Goal: Task Accomplishment & Management: Manage account settings

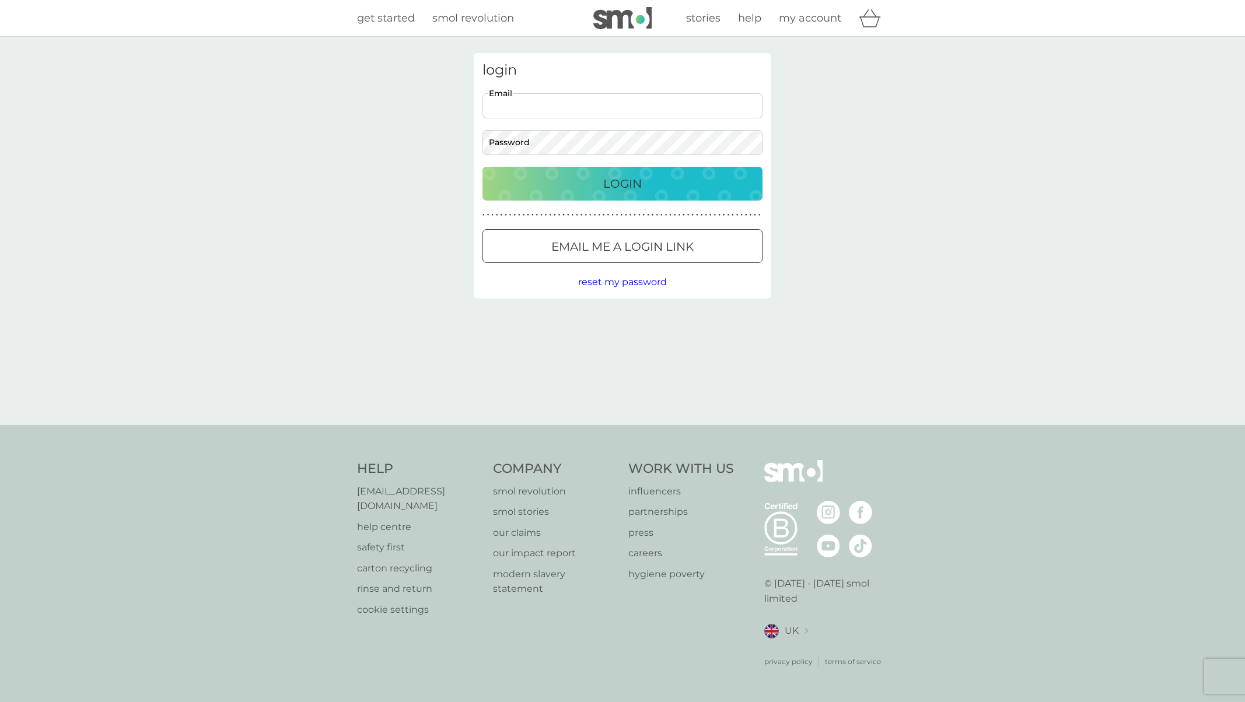
click at [547, 107] on input "Email" at bounding box center [622, 105] width 280 height 25
type input "[EMAIL_ADDRESS][DOMAIN_NAME]"
click at [607, 187] on p "Login" at bounding box center [622, 183] width 38 height 19
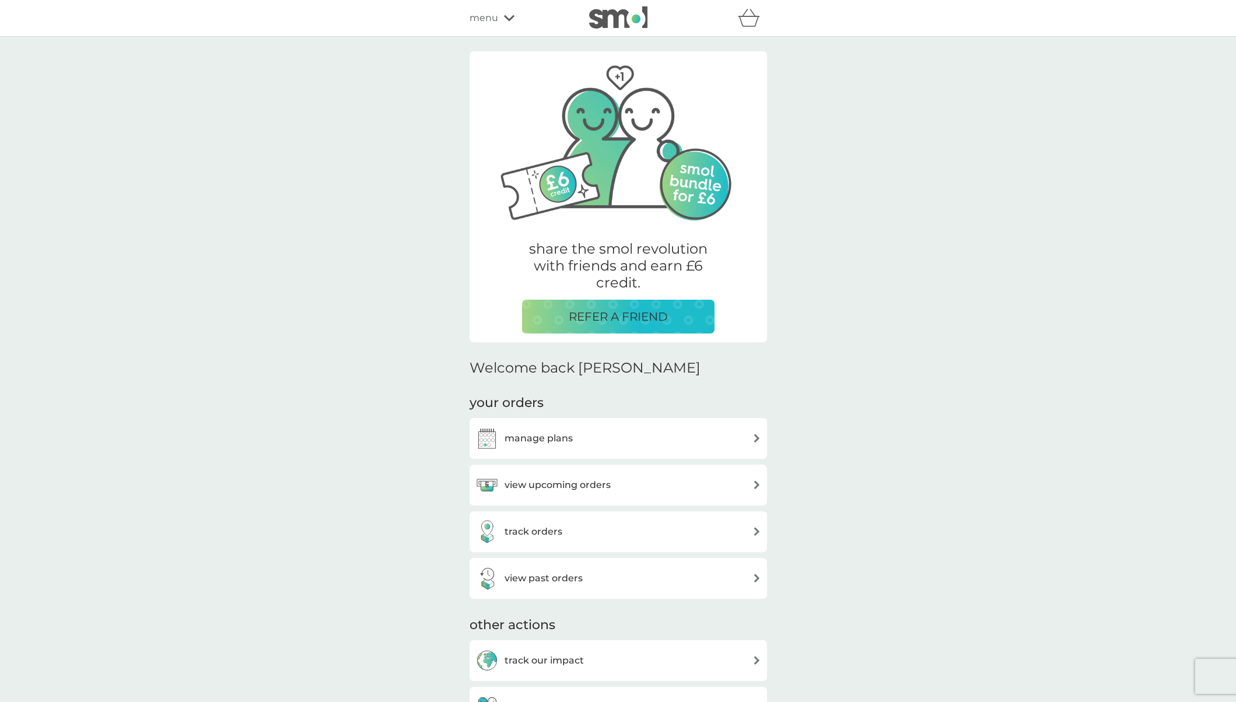
click at [586, 431] on div "manage plans" at bounding box center [618, 438] width 286 height 23
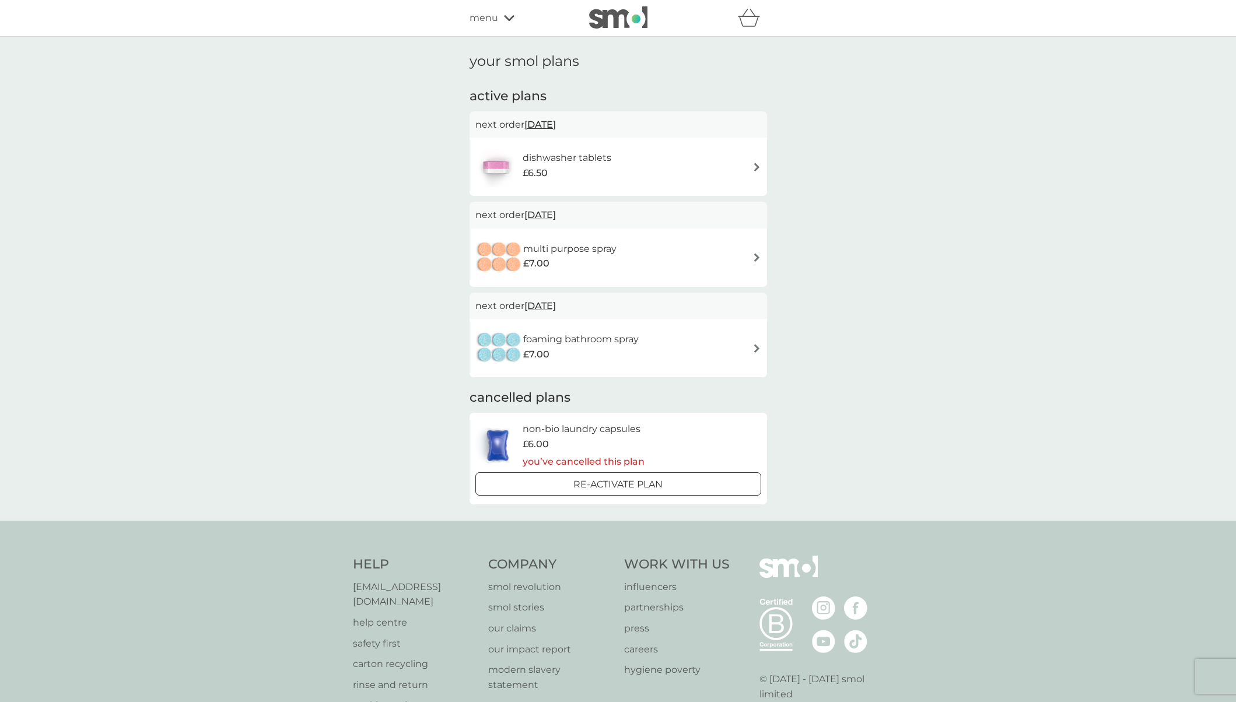
click at [609, 250] on h6 "multi purpose spray" at bounding box center [569, 248] width 93 height 15
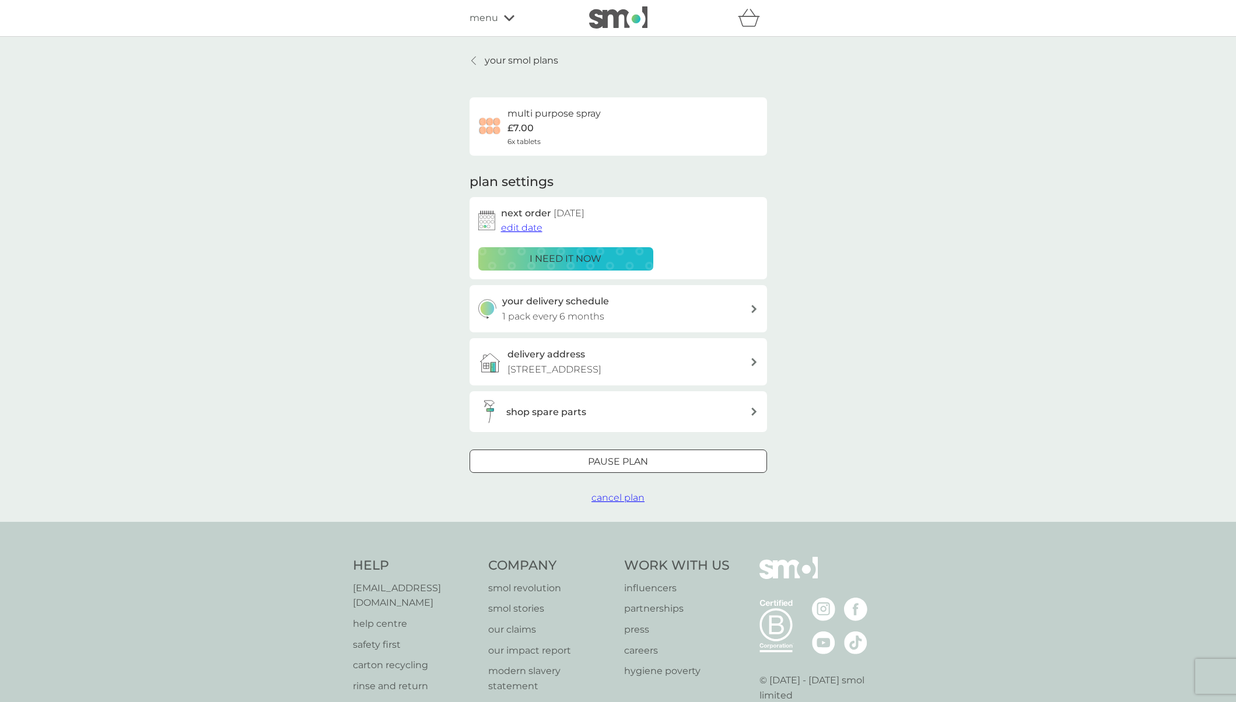
click at [581, 308] on h3 "your delivery schedule" at bounding box center [555, 301] width 107 height 15
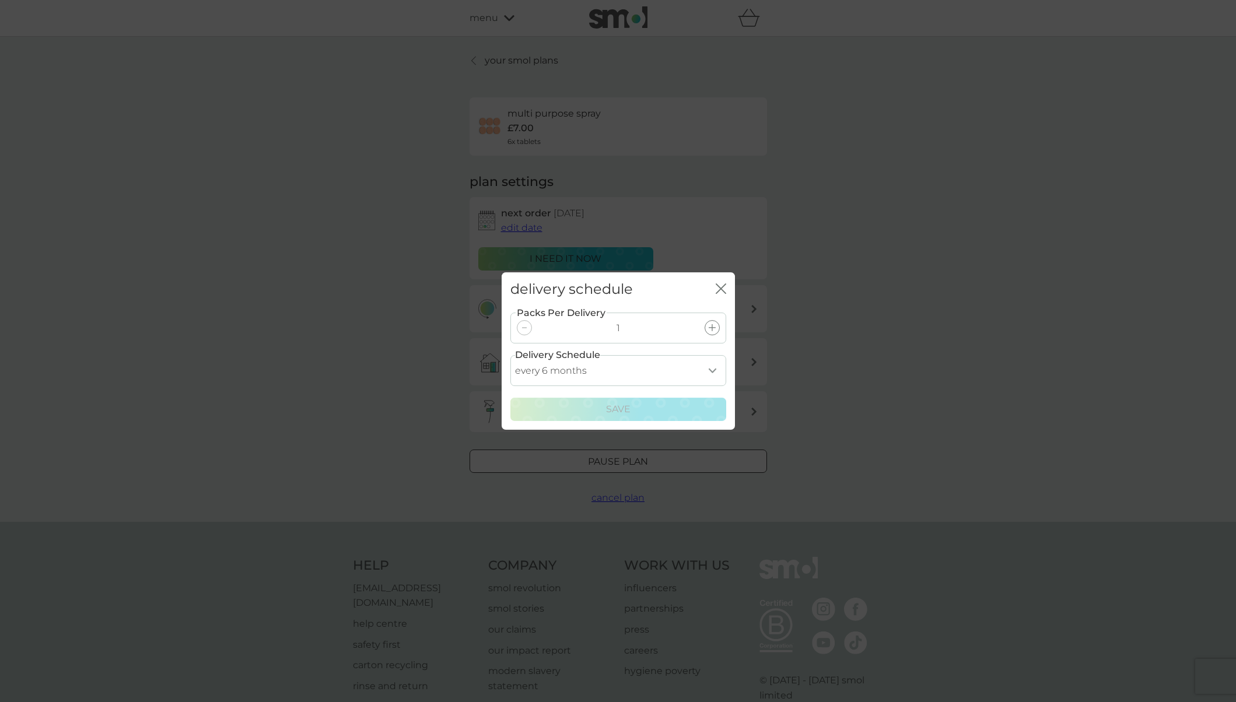
click at [690, 370] on select "every 1 month every 2 months every 3 months every 4 months every 5 months every…" at bounding box center [618, 370] width 216 height 31
select select "8"
click at [510, 355] on select "every 1 month every 2 months every 3 months every 4 months every 5 months every…" at bounding box center [618, 370] width 216 height 31
click at [722, 290] on icon "close" at bounding box center [723, 288] width 5 height 9
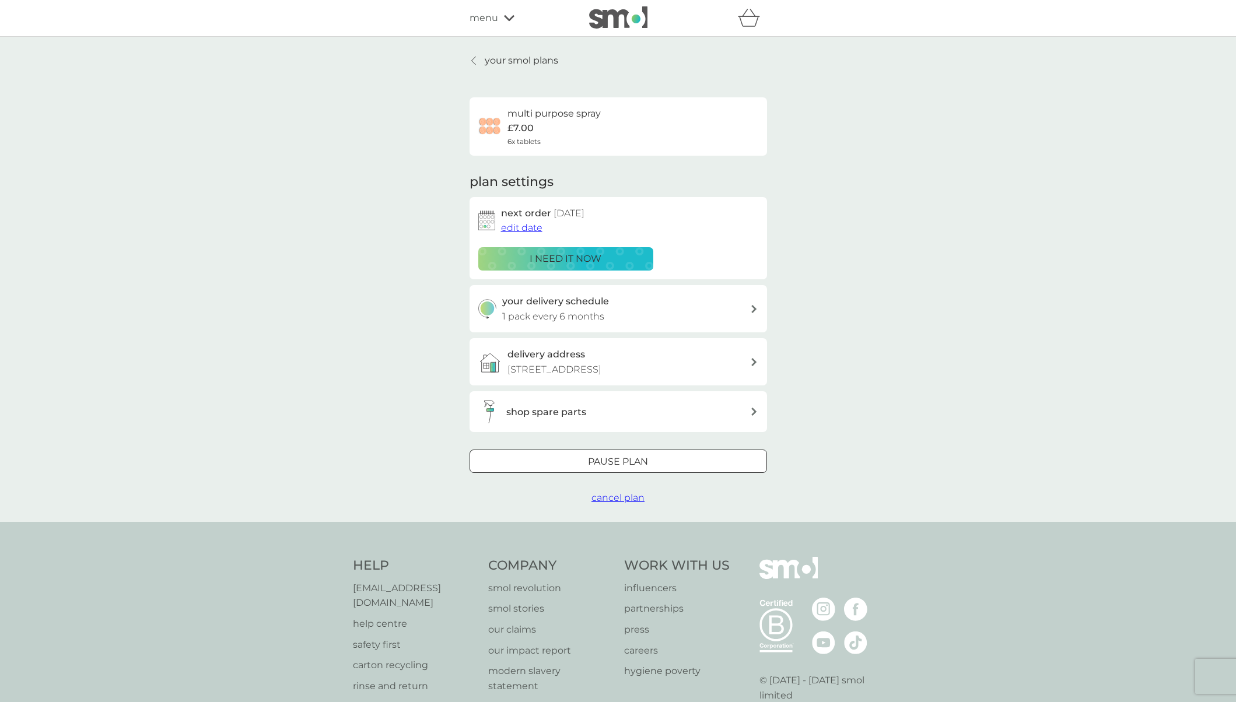
click at [614, 464] on div at bounding box center [618, 462] width 42 height 12
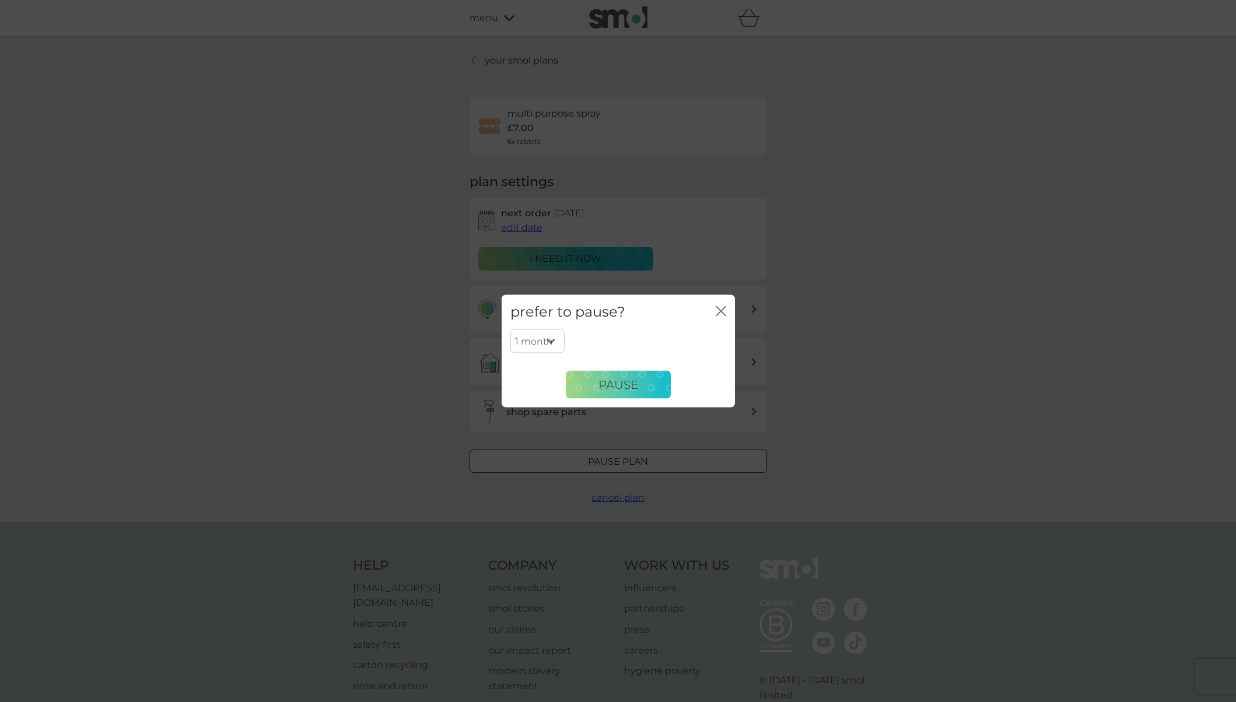
click at [546, 343] on select "1 month 2 months 3 months 4 months 5 months 6 months" at bounding box center [537, 341] width 54 height 24
click at [722, 309] on icon "close" at bounding box center [723, 311] width 5 height 9
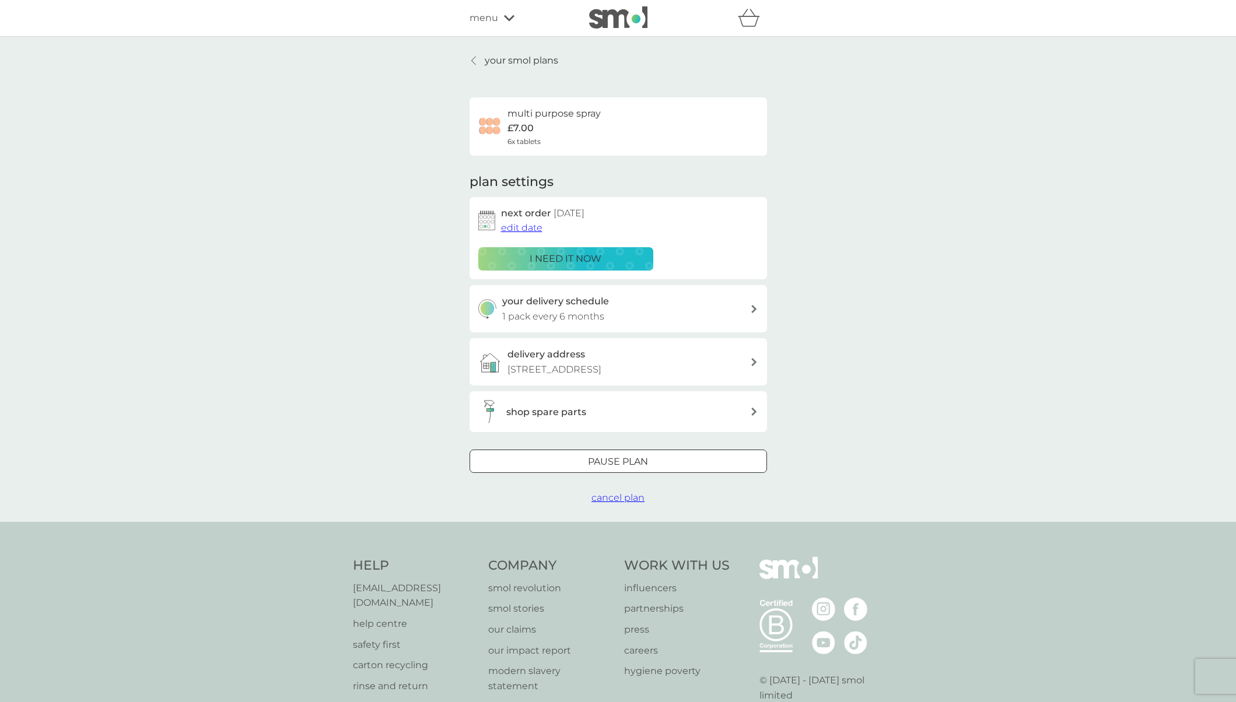
click at [616, 313] on div "your delivery schedule 1 pack every 6 months" at bounding box center [626, 309] width 248 height 30
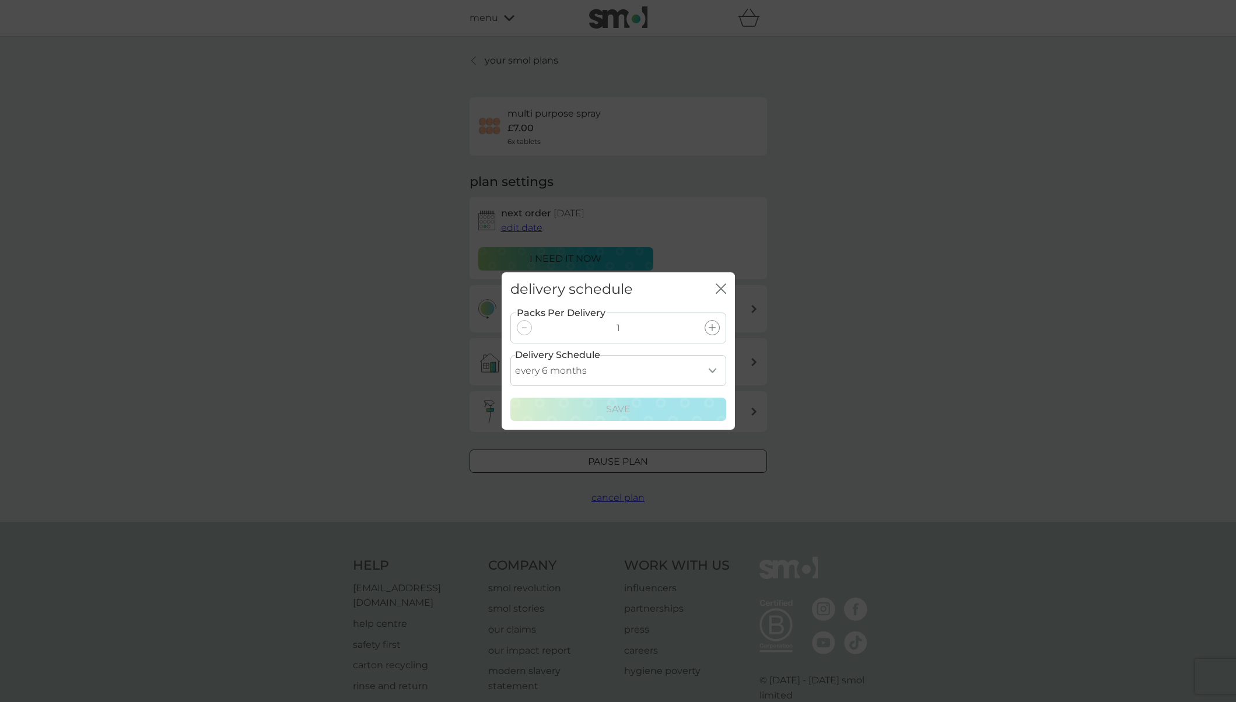
click at [693, 373] on select "every 1 month every 2 months every 3 months every 4 months every 5 months every…" at bounding box center [618, 370] width 216 height 31
select select "8"
click at [510, 355] on select "every 1 month every 2 months every 3 months every 4 months every 5 months every…" at bounding box center [618, 370] width 216 height 31
click at [616, 408] on p "Save" at bounding box center [618, 409] width 24 height 15
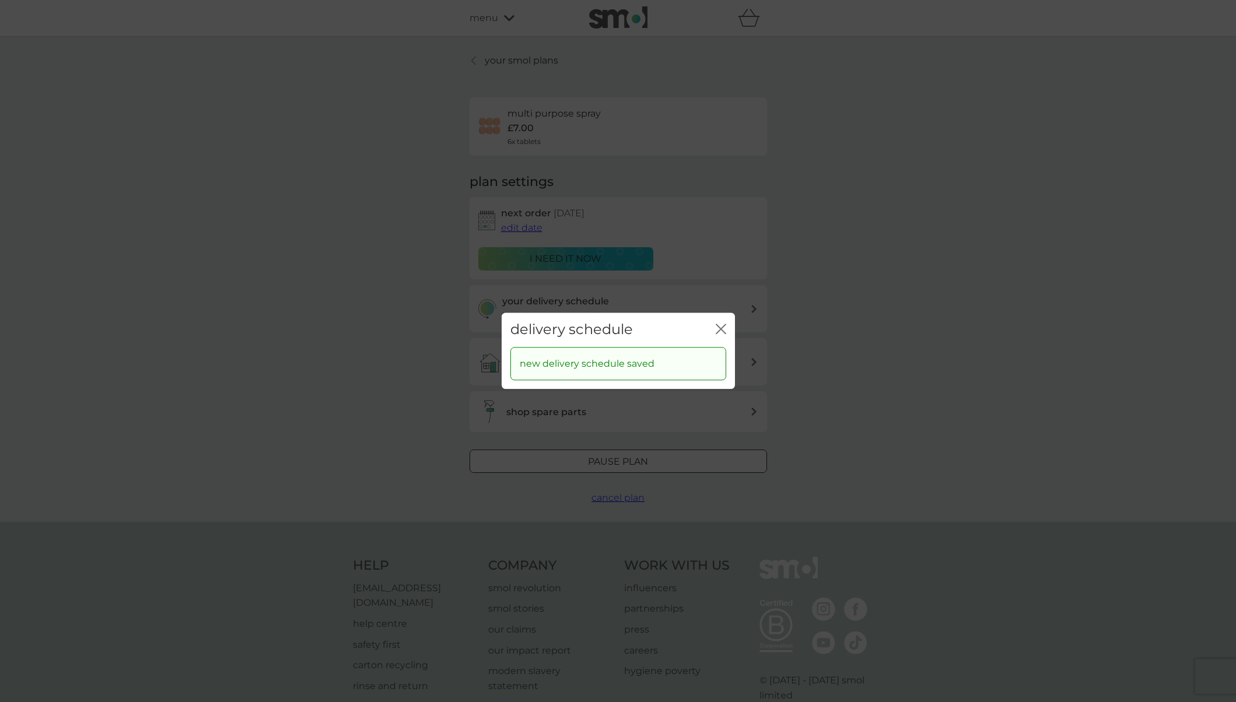
click at [720, 332] on icon "close" at bounding box center [721, 329] width 10 height 10
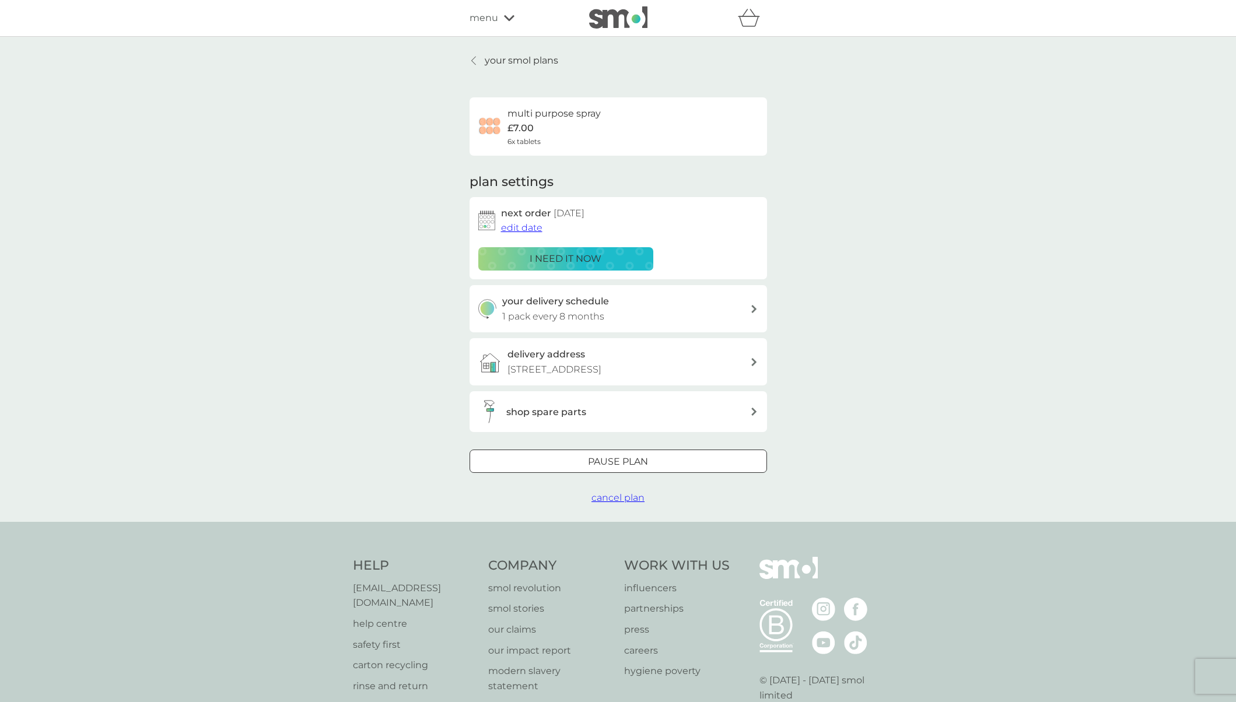
click at [521, 229] on span "edit date" at bounding box center [521, 227] width 41 height 11
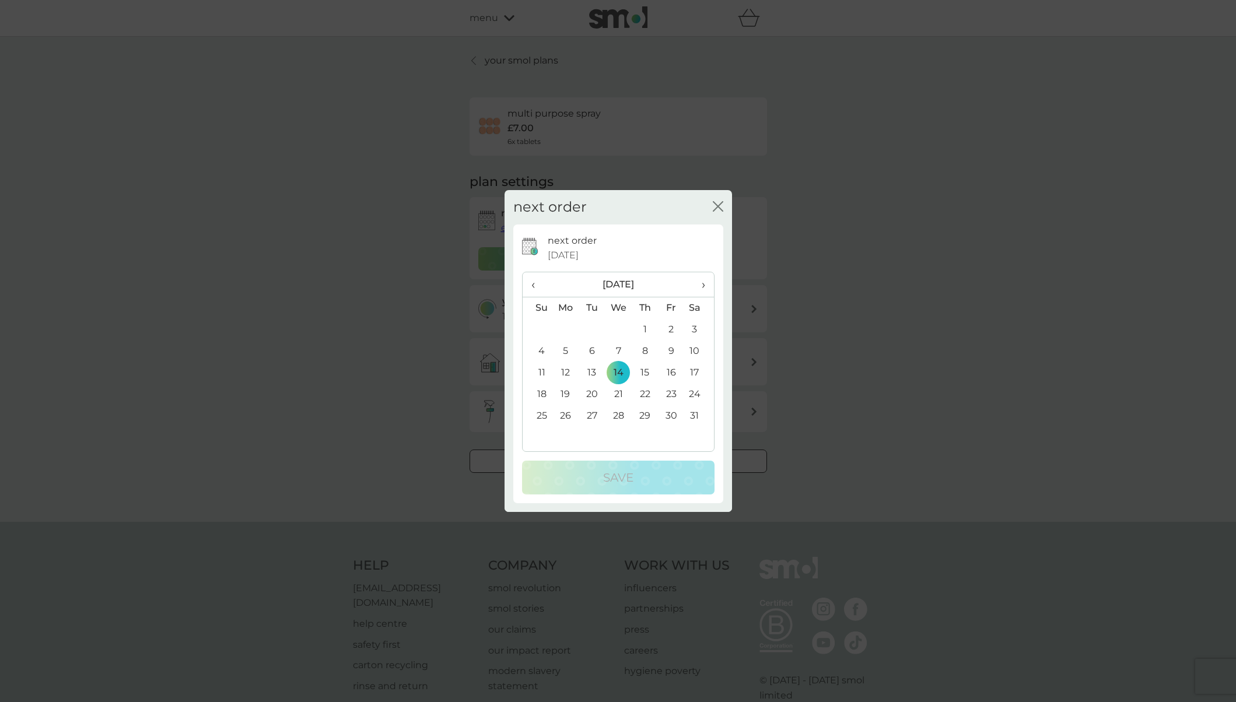
click at [703, 286] on span "›" at bounding box center [699, 284] width 12 height 24
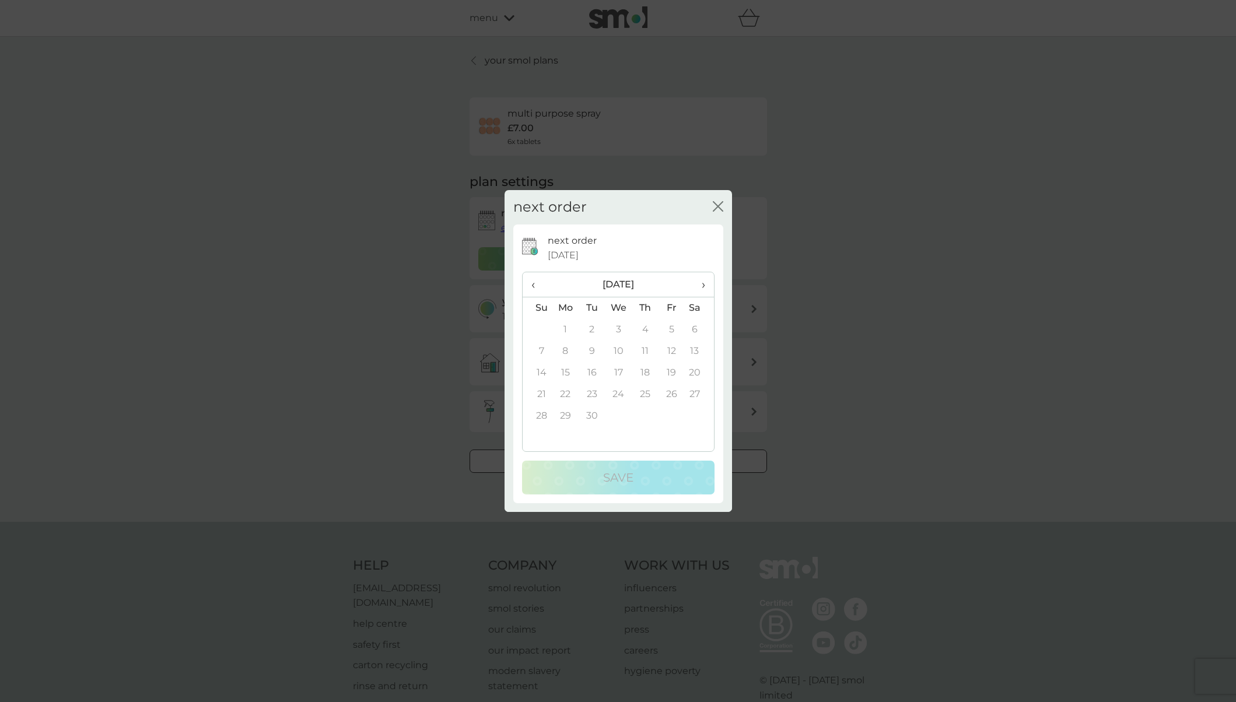
click at [534, 286] on span "‹" at bounding box center [537, 284] width 12 height 24
click at [566, 373] on td "11" at bounding box center [565, 373] width 27 height 22
click at [598, 485] on div "Save" at bounding box center [618, 477] width 169 height 19
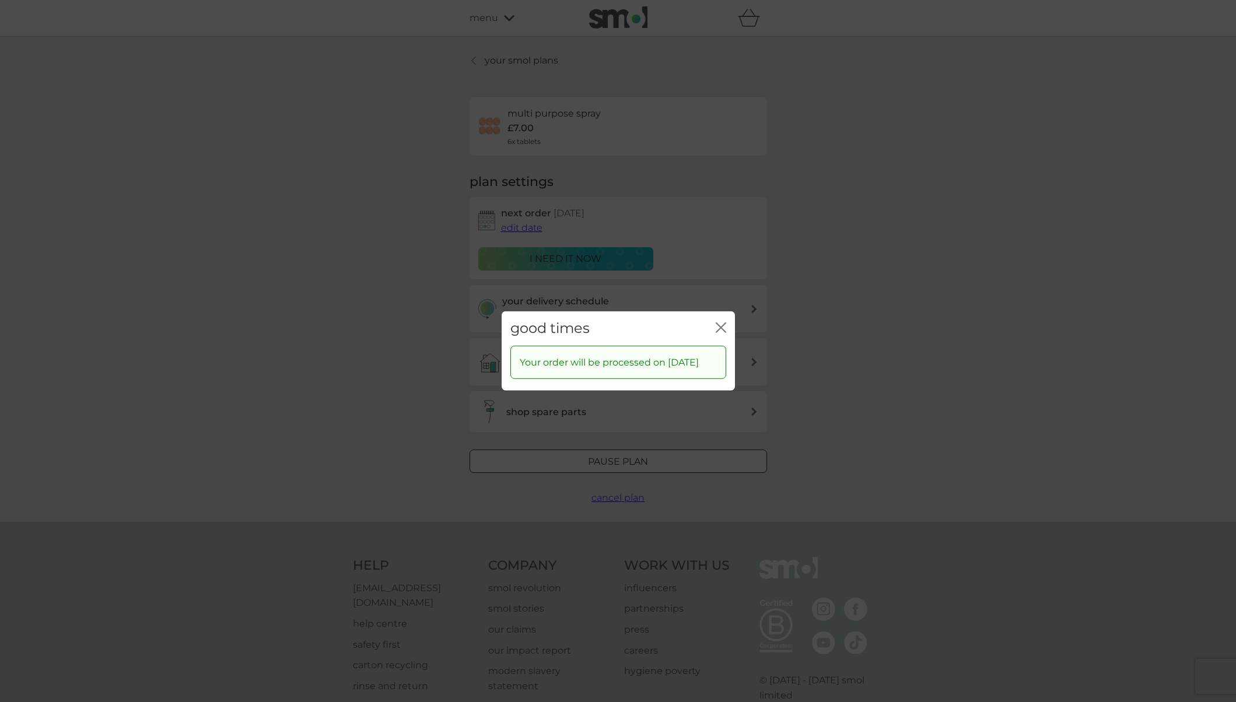
click at [721, 323] on icon "close" at bounding box center [723, 327] width 5 height 9
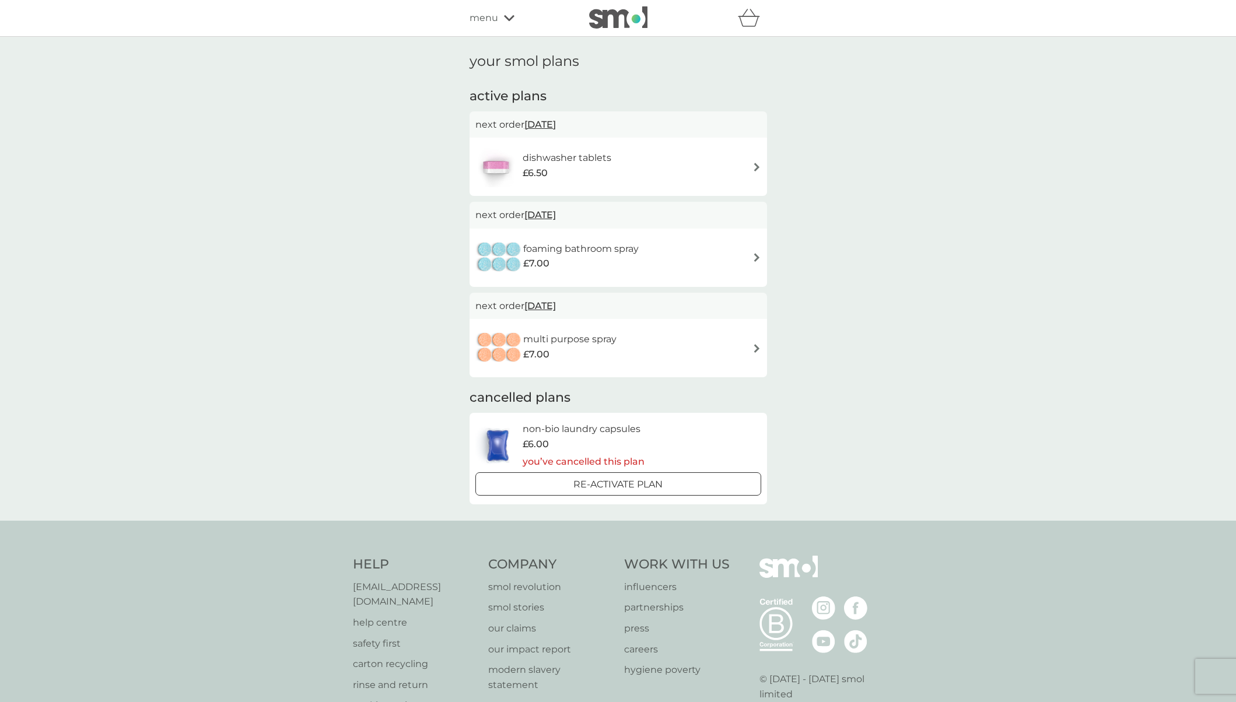
click at [681, 258] on div "foaming bathroom spray £7.00" at bounding box center [618, 257] width 286 height 41
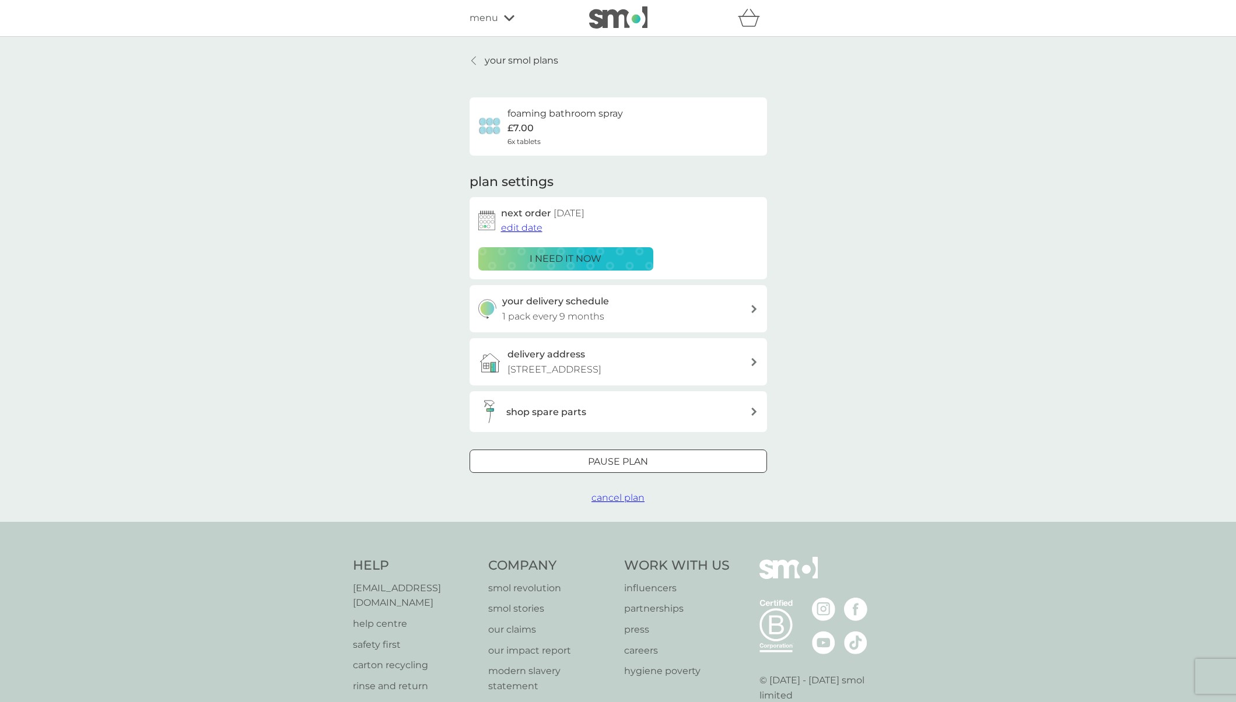
click at [596, 317] on p "1 pack every 9 months" at bounding box center [553, 316] width 102 height 15
select select "8"
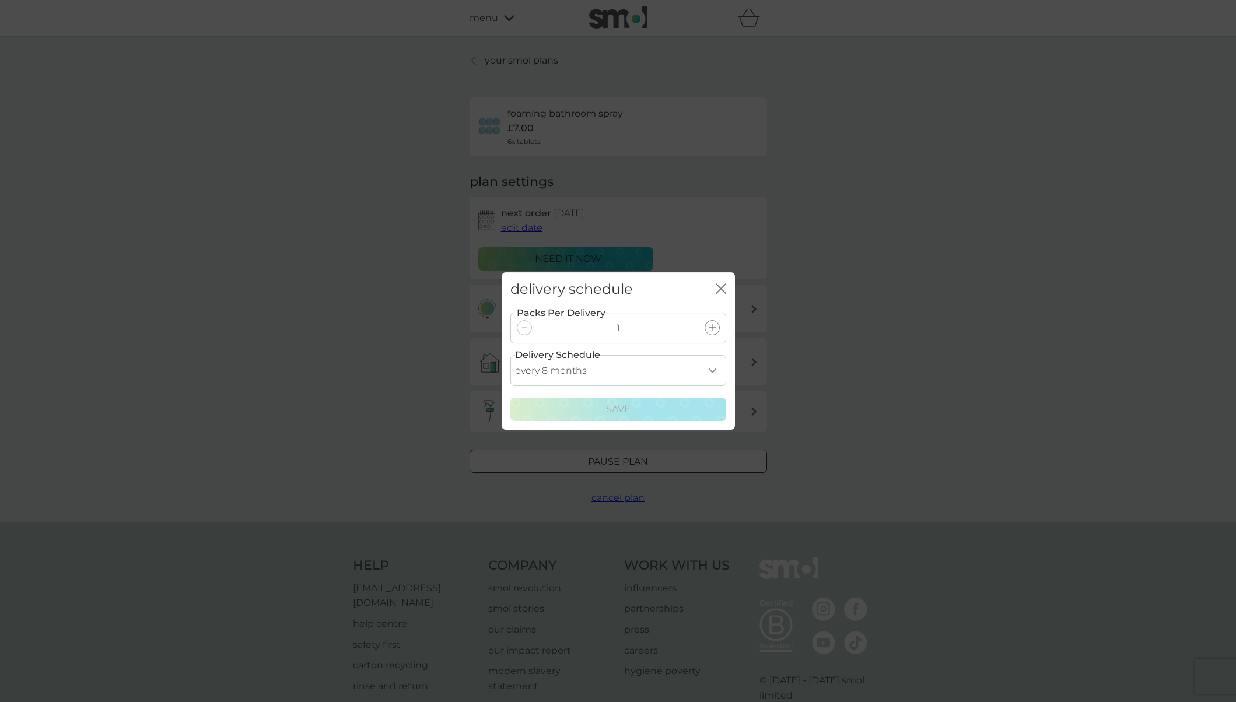
click at [711, 370] on select "every 1 month every 2 months every 3 months every 4 months every 5 months every…" at bounding box center [618, 370] width 216 height 31
click at [720, 285] on icon "close" at bounding box center [721, 288] width 10 height 10
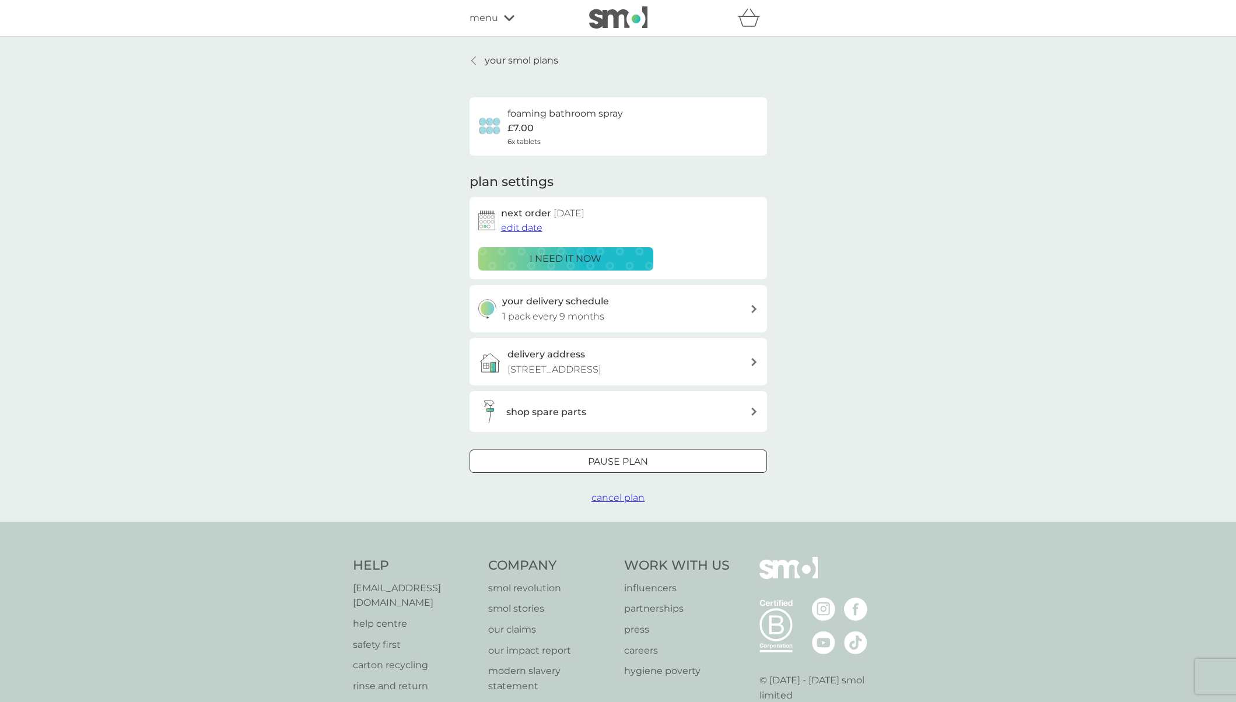
click at [514, 230] on span "edit date" at bounding box center [521, 227] width 41 height 11
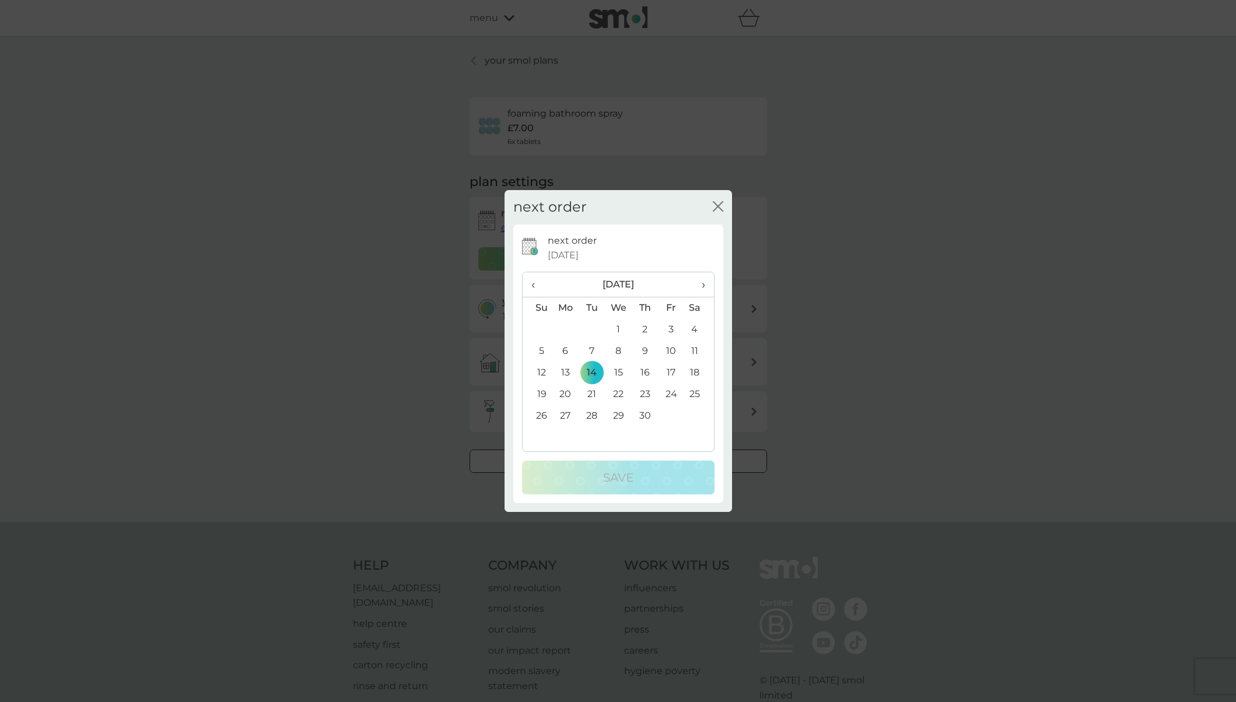
click at [707, 285] on th "›" at bounding box center [698, 284] width 29 height 25
click at [566, 370] on td "11" at bounding box center [565, 373] width 27 height 22
click at [614, 476] on p "Save" at bounding box center [618, 477] width 30 height 19
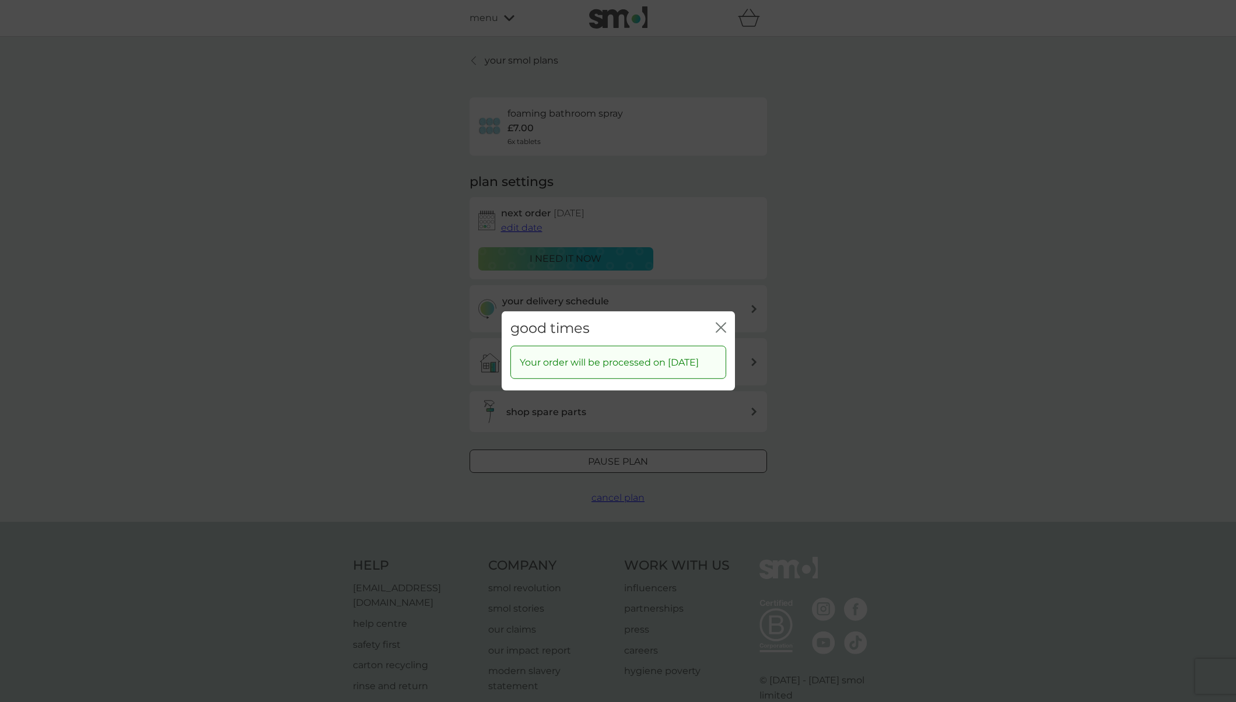
click at [721, 322] on icon "close" at bounding box center [721, 327] width 10 height 10
